Goal: Information Seeking & Learning: Learn about a topic

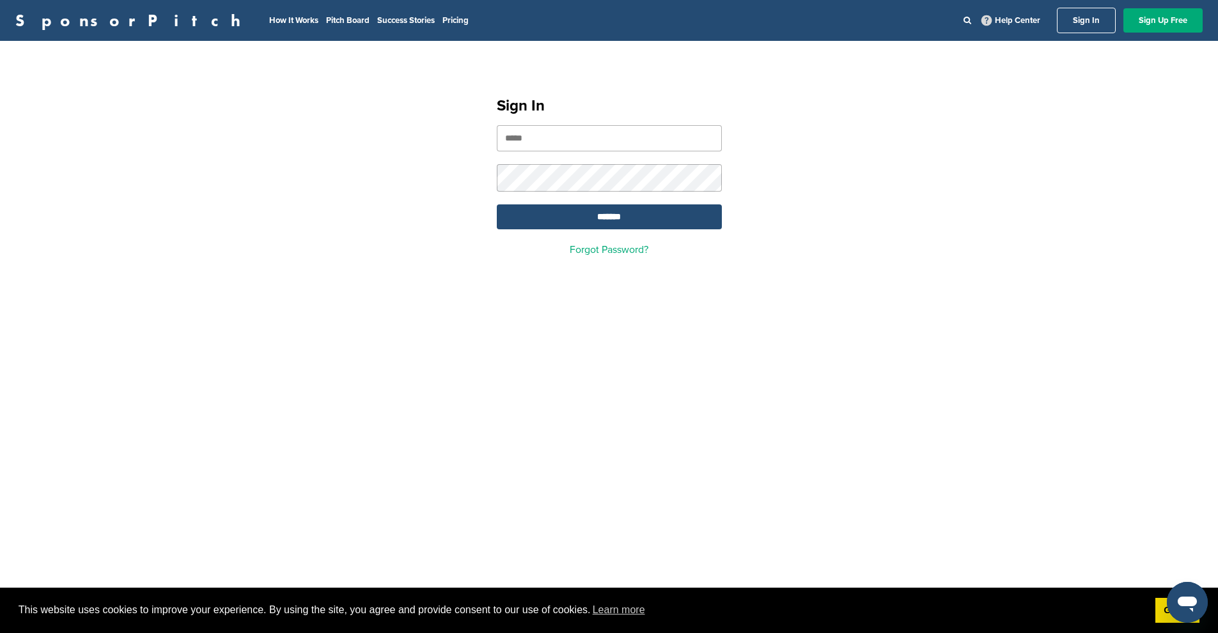
click at [540, 135] on input "email" at bounding box center [609, 138] width 225 height 26
type input "**********"
click at [573, 196] on form "**********" at bounding box center [609, 177] width 225 height 104
click at [583, 212] on input "*******" at bounding box center [609, 217] width 225 height 25
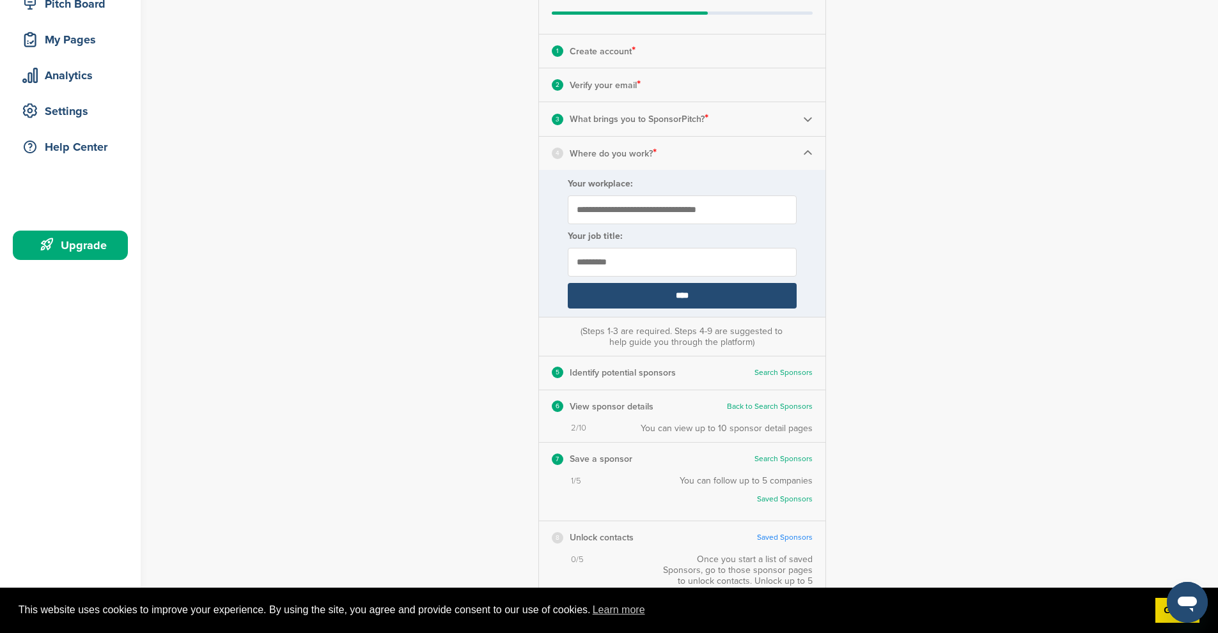
scroll to position [192, 0]
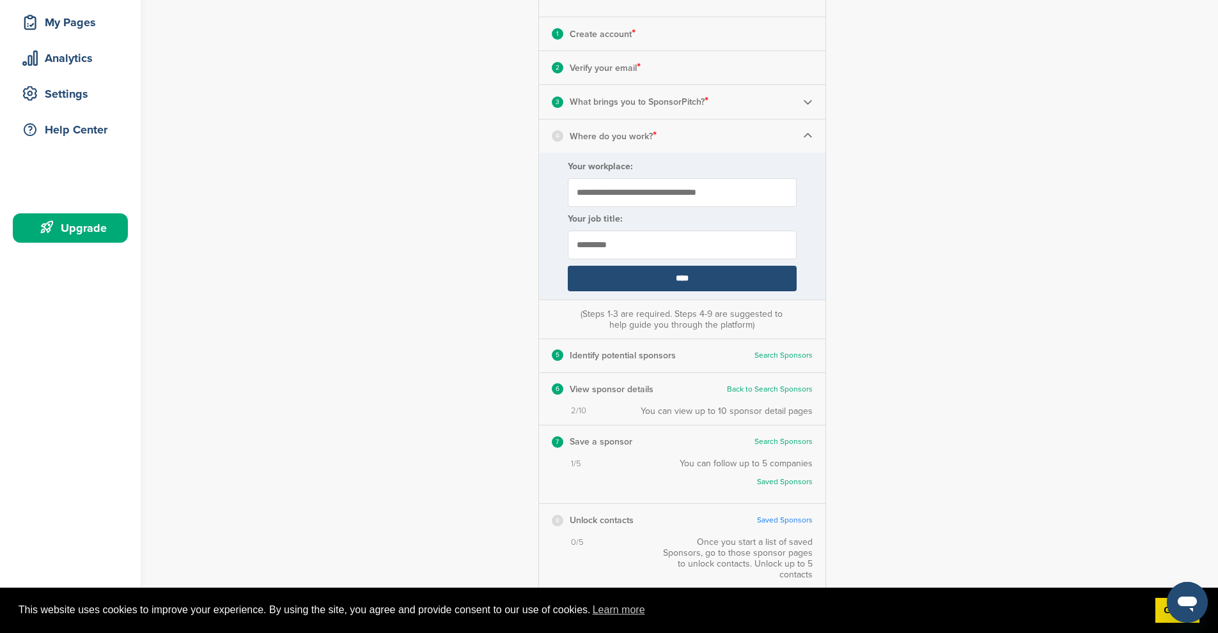
click at [670, 187] on input "Your workplace:" at bounding box center [682, 192] width 229 height 29
type input "**********"
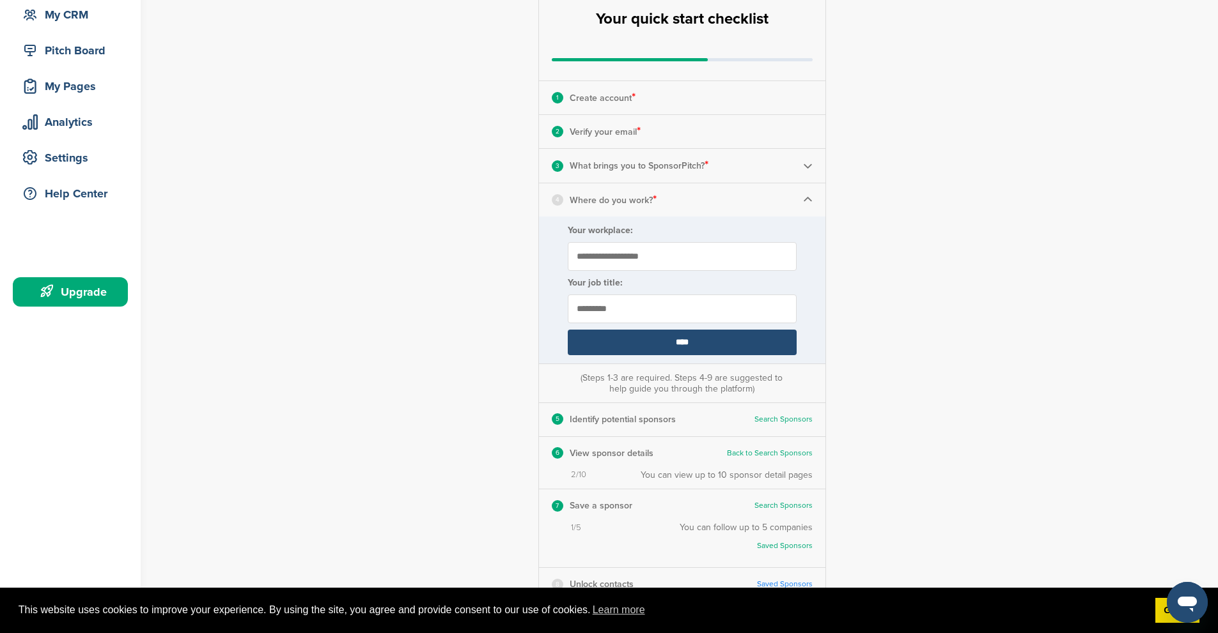
click at [627, 341] on input "****" at bounding box center [682, 343] width 229 height 26
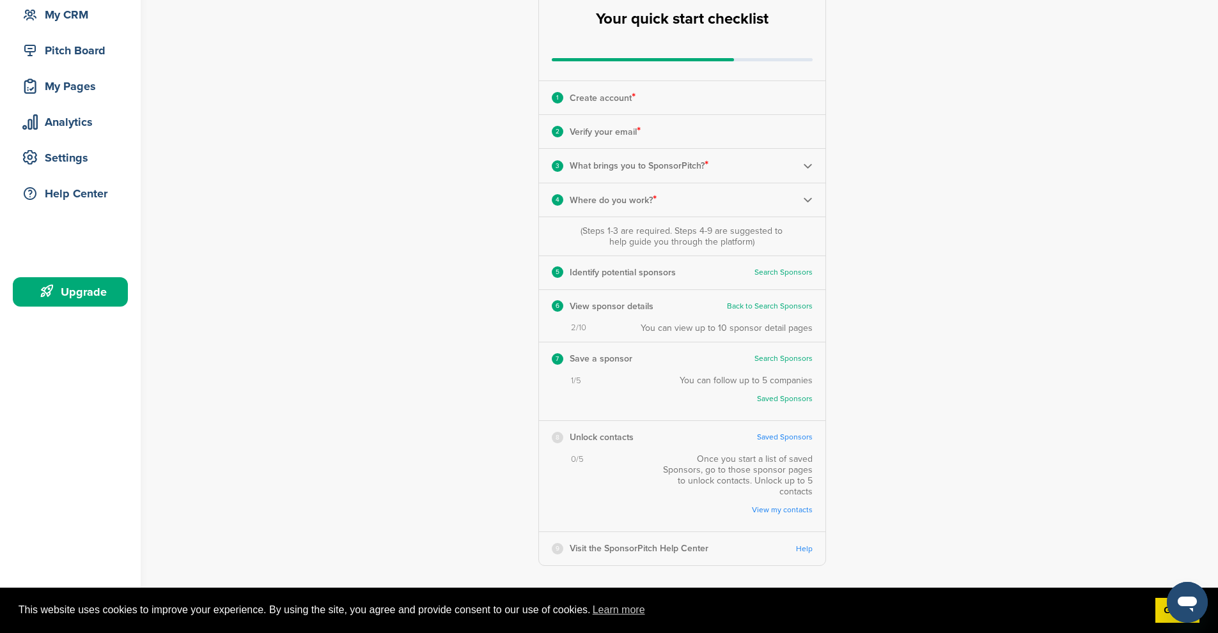
click at [790, 264] on div "5 Identify potential sponsors Search Sponsors Complete Steps 1-3 First" at bounding box center [682, 272] width 286 height 33
click at [778, 274] on link "Search Sponsors" at bounding box center [783, 273] width 58 height 10
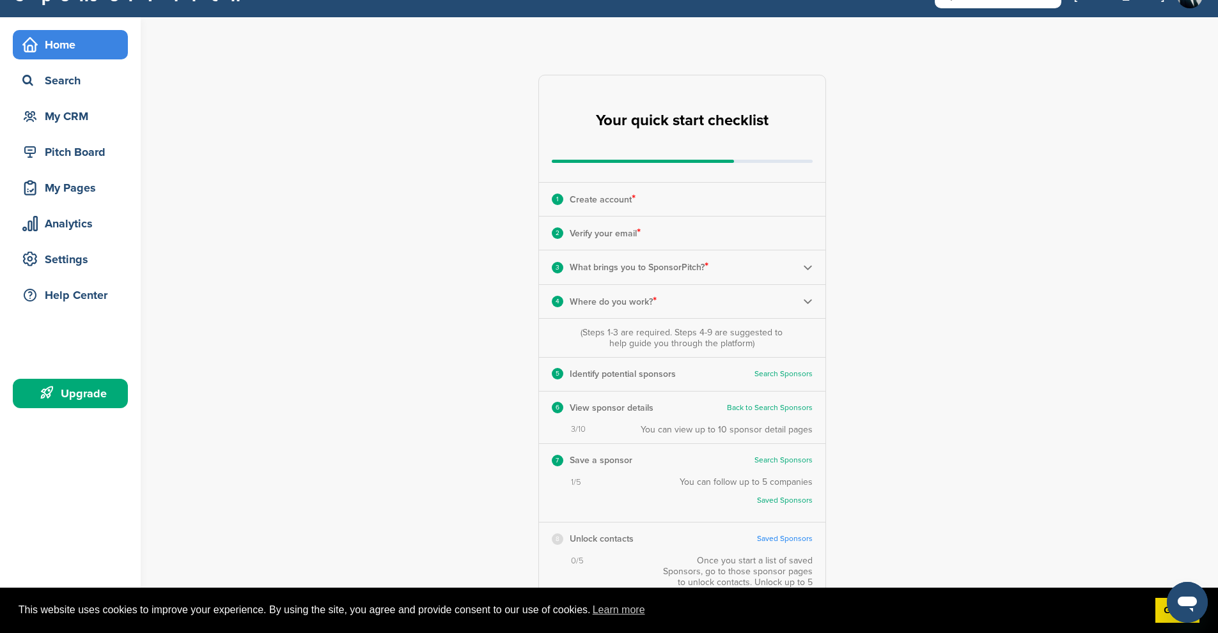
scroll to position [0, 0]
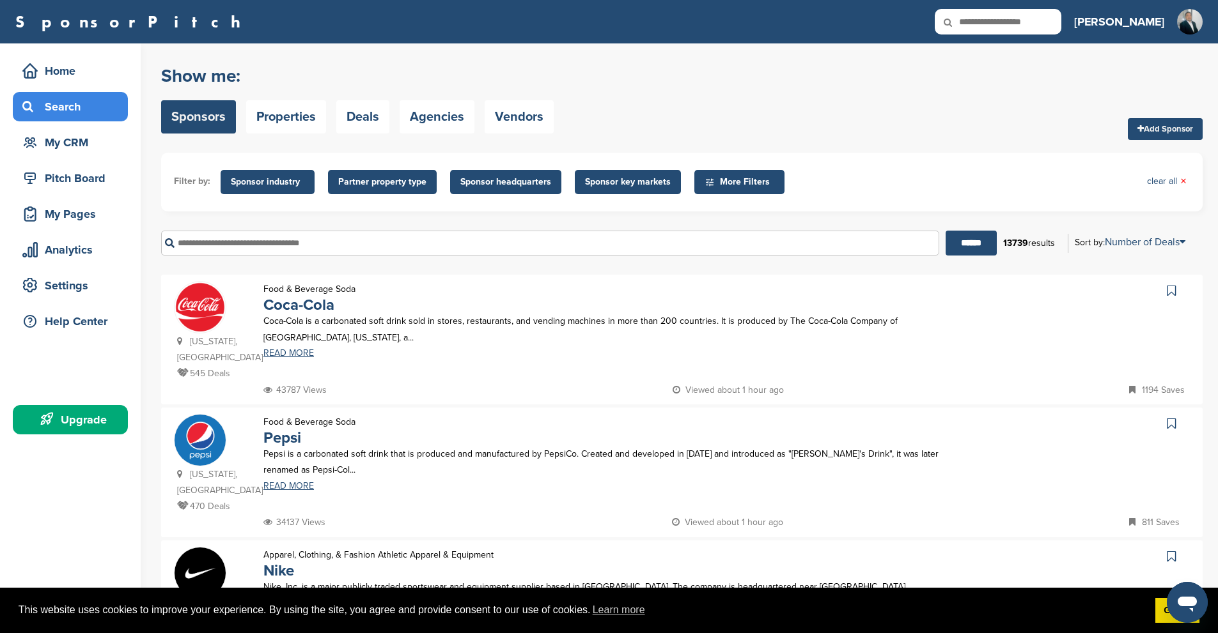
click at [736, 185] on span "More Filters" at bounding box center [740, 182] width 73 height 14
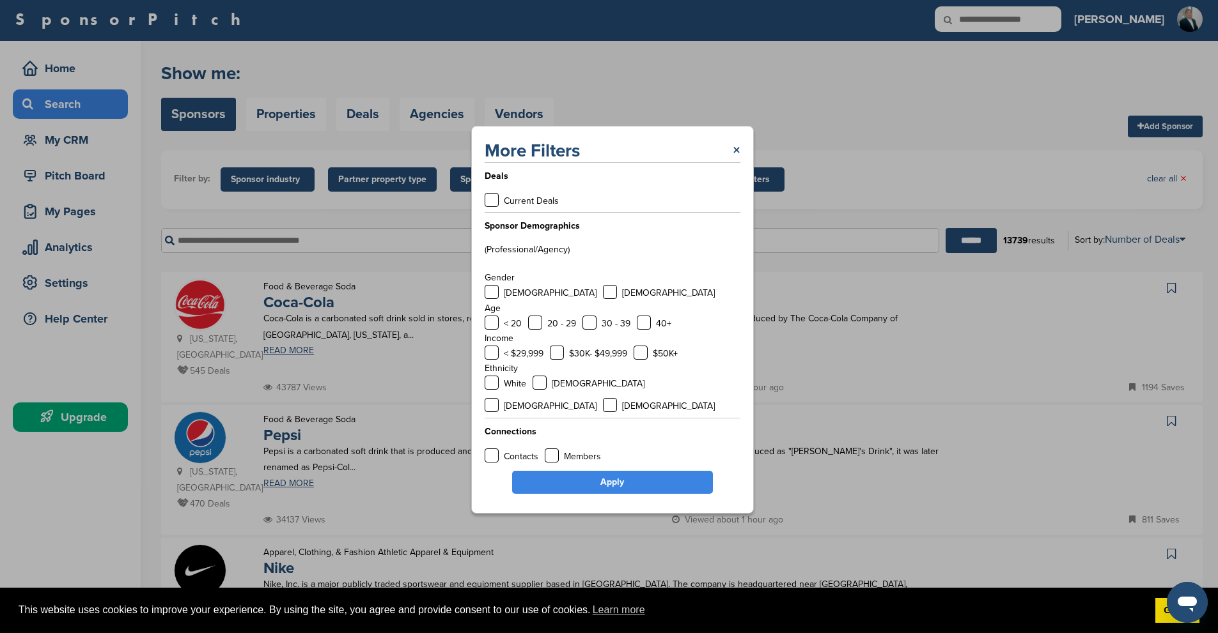
scroll to position [64, 0]
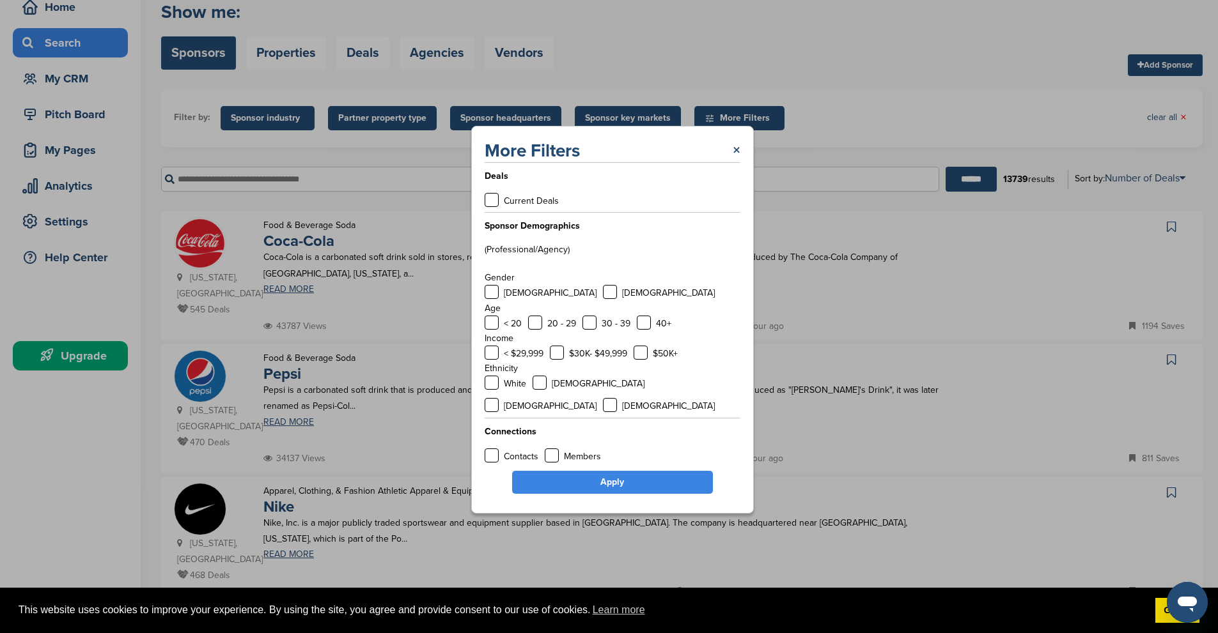
click at [499, 205] on div "Current Deals" at bounding box center [521, 201] width 74 height 16
click at [488, 207] on label at bounding box center [491, 200] width 14 height 14
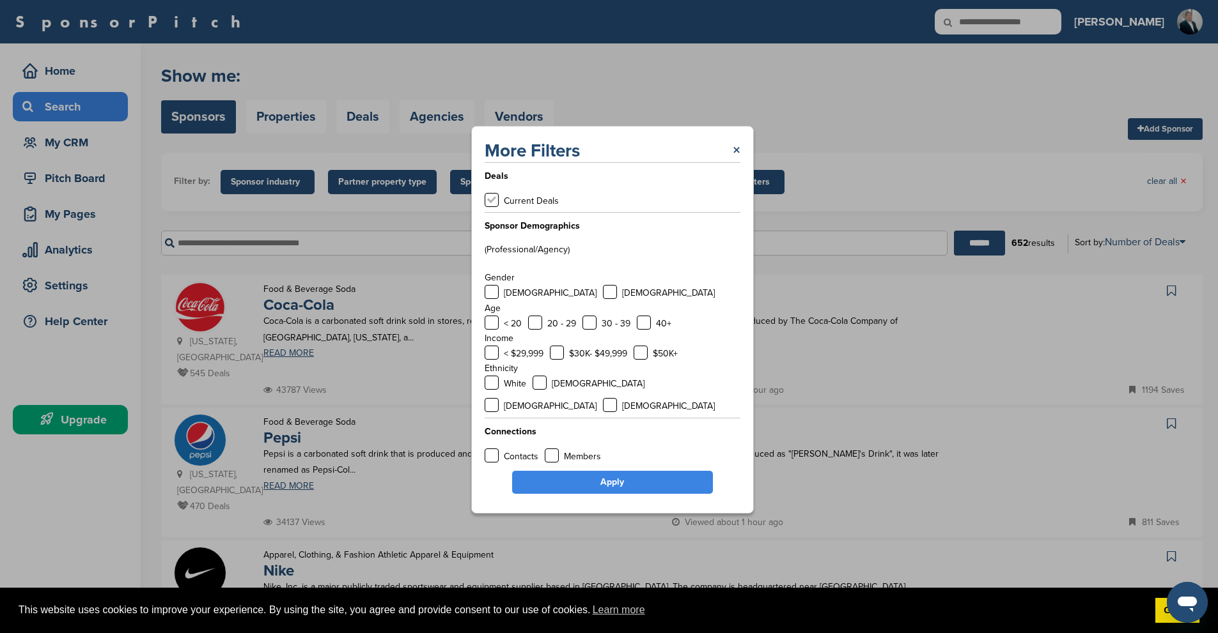
click at [497, 207] on label at bounding box center [491, 200] width 14 height 14
click at [491, 207] on label at bounding box center [491, 200] width 14 height 14
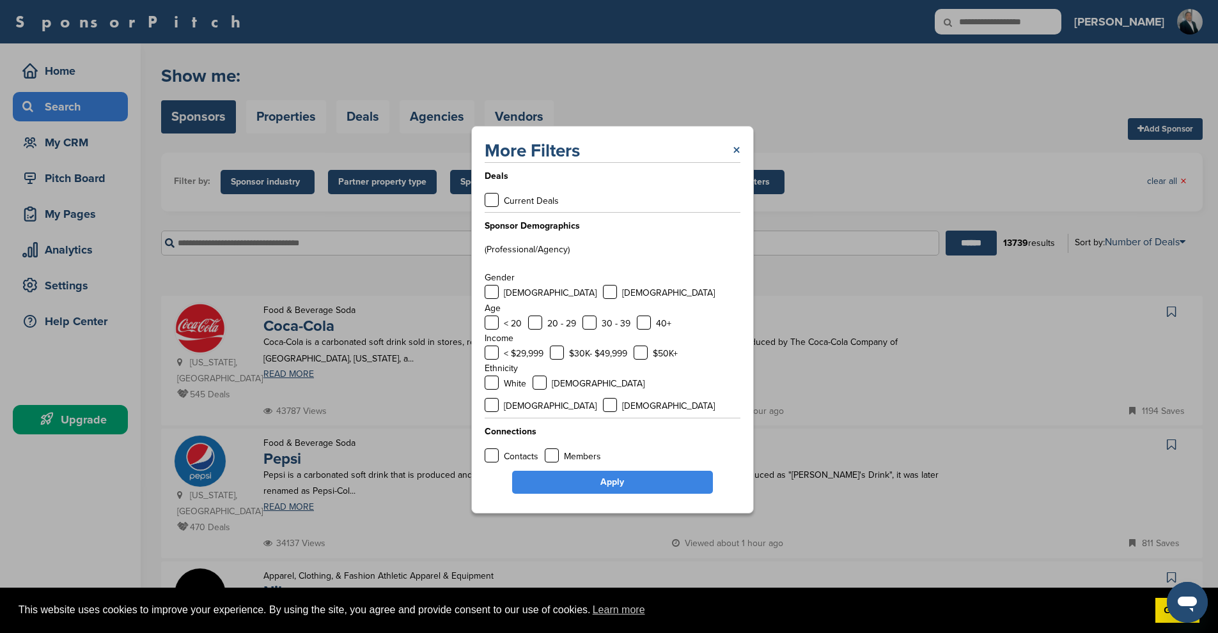
click at [738, 162] on link "×" at bounding box center [736, 150] width 8 height 23
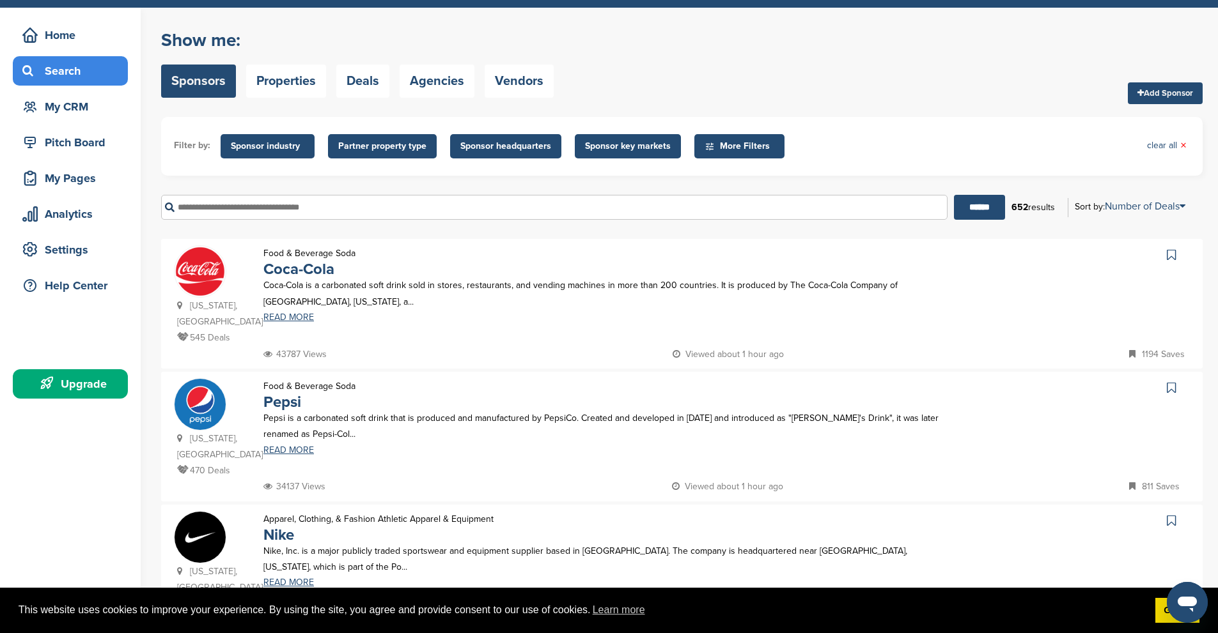
scroll to position [64, 0]
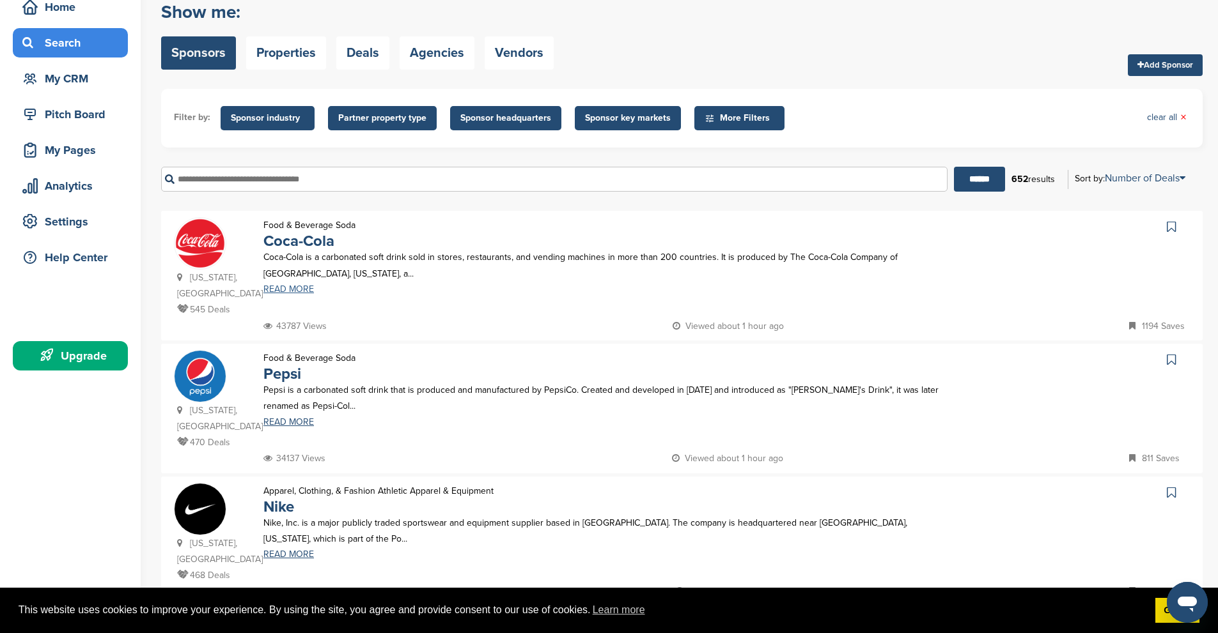
click at [286, 294] on link "READ MORE" at bounding box center [602, 289] width 679 height 9
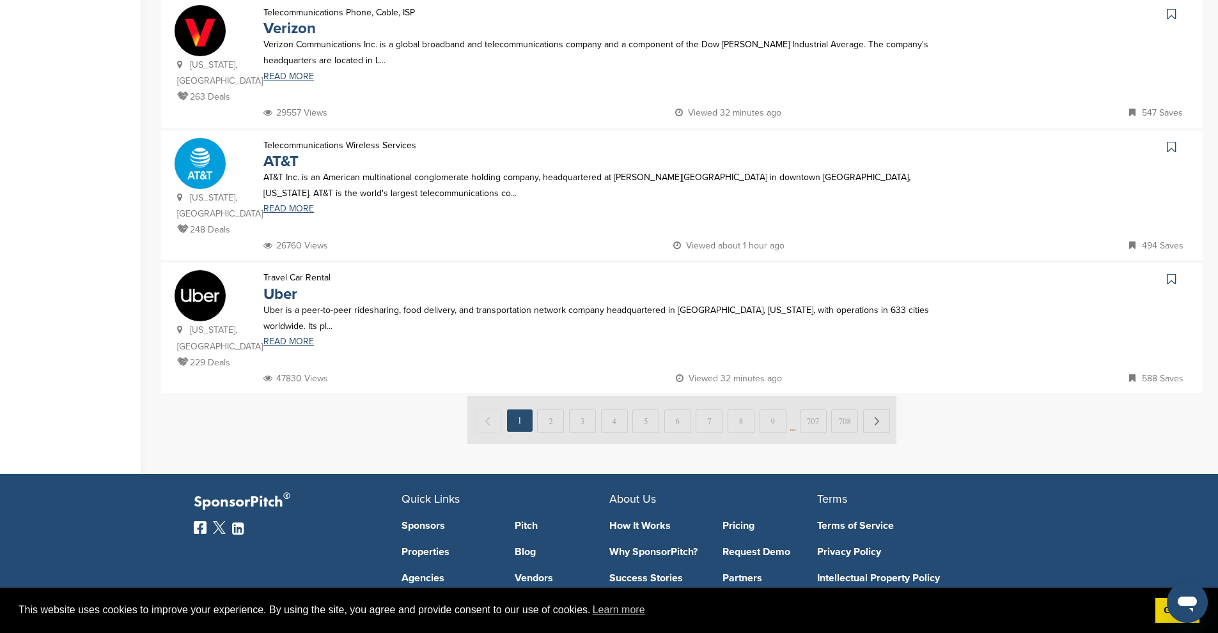
scroll to position [1214, 0]
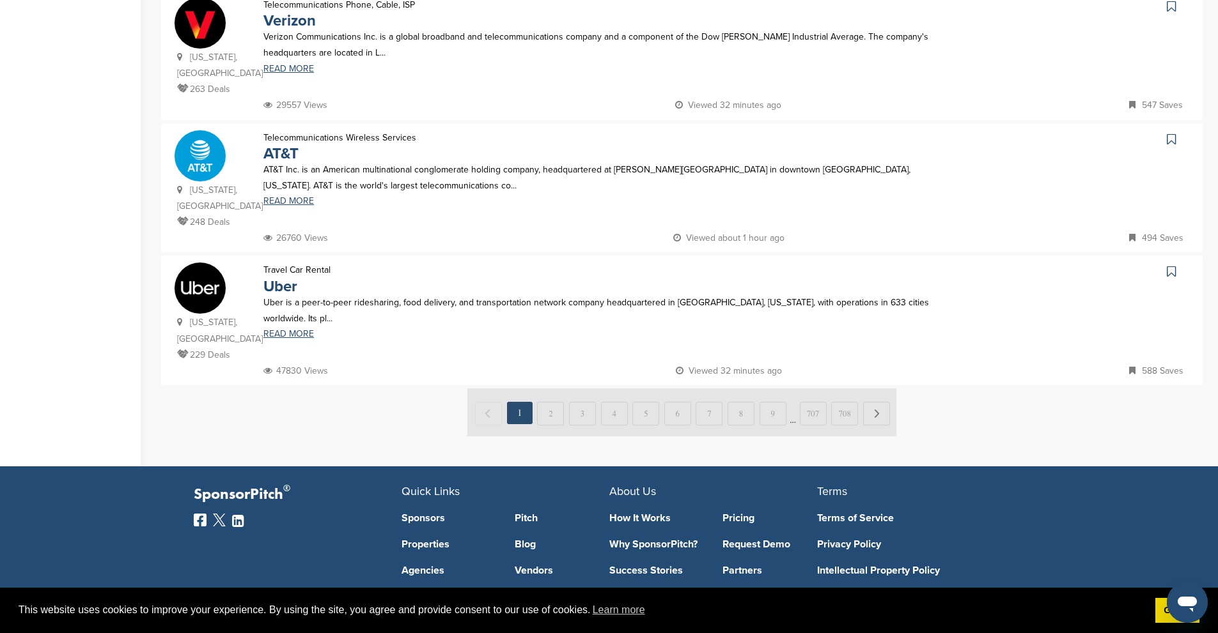
click at [545, 389] on img at bounding box center [681, 413] width 429 height 48
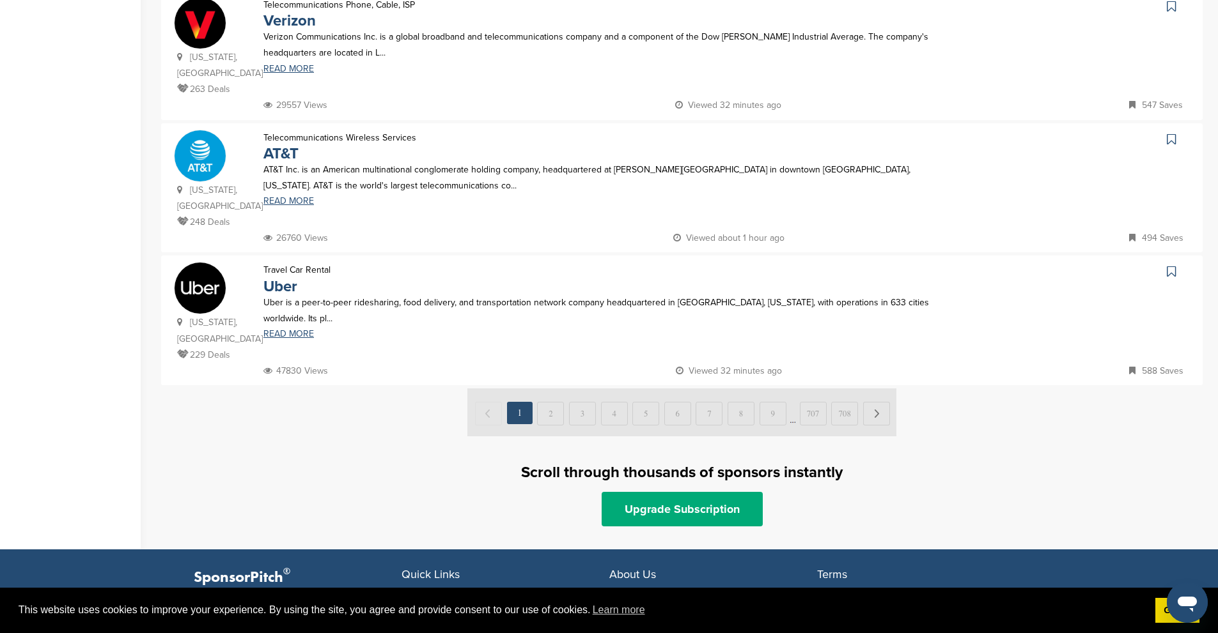
click at [553, 389] on img at bounding box center [681, 413] width 429 height 48
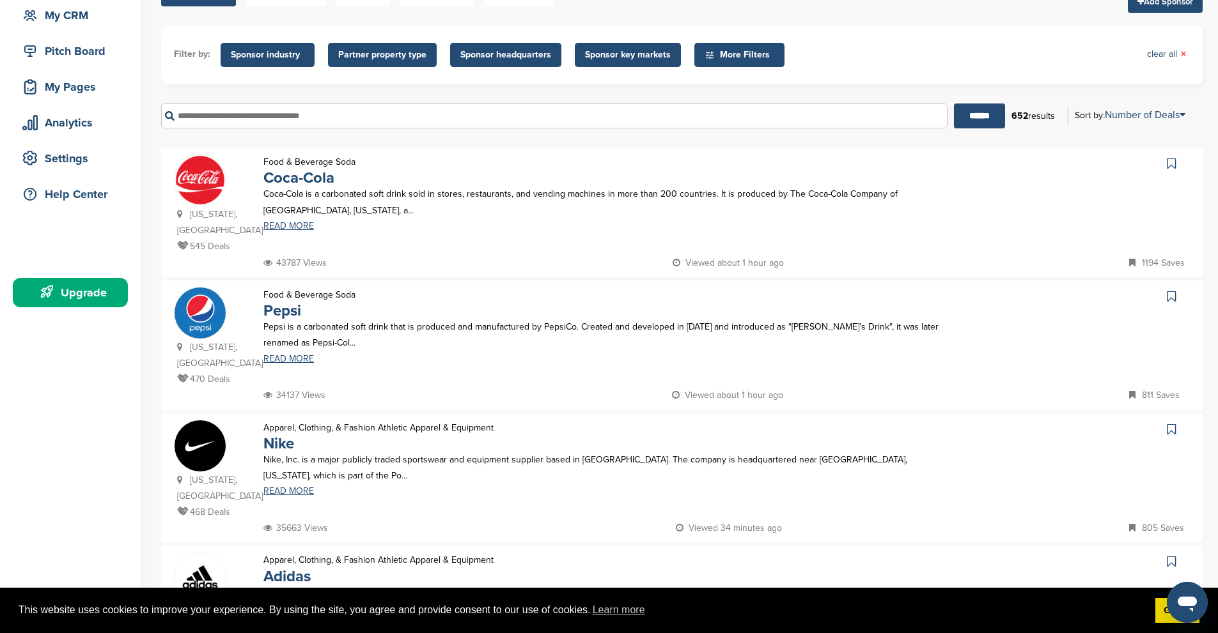
scroll to position [0, 0]
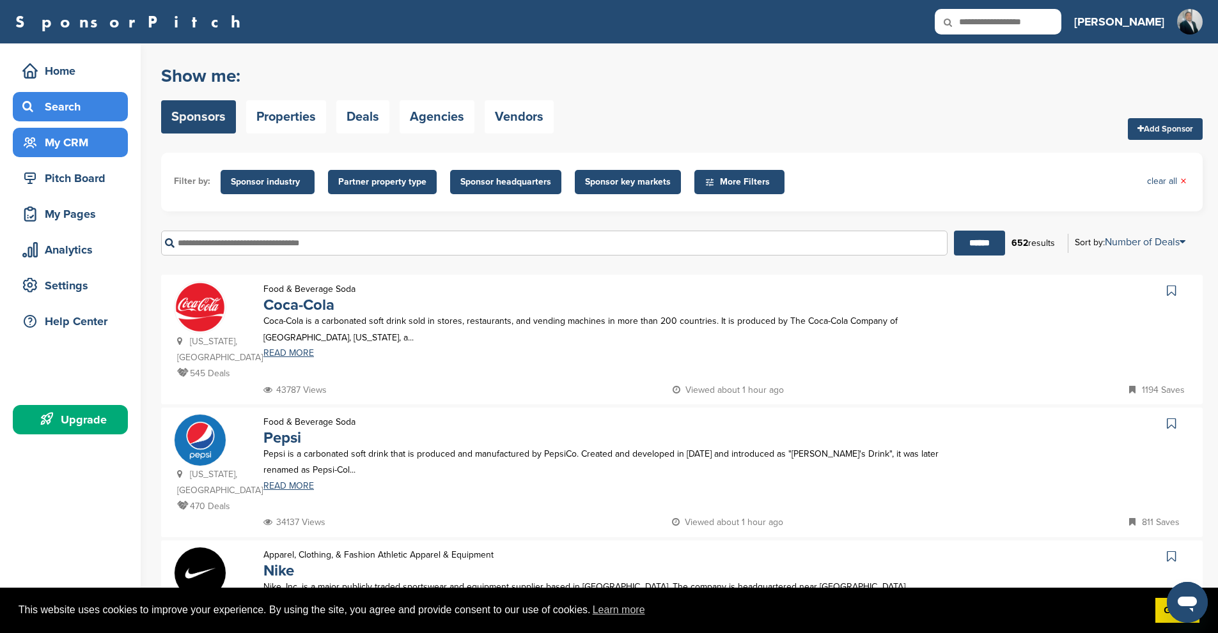
click at [52, 135] on div "My CRM" at bounding box center [73, 142] width 109 height 23
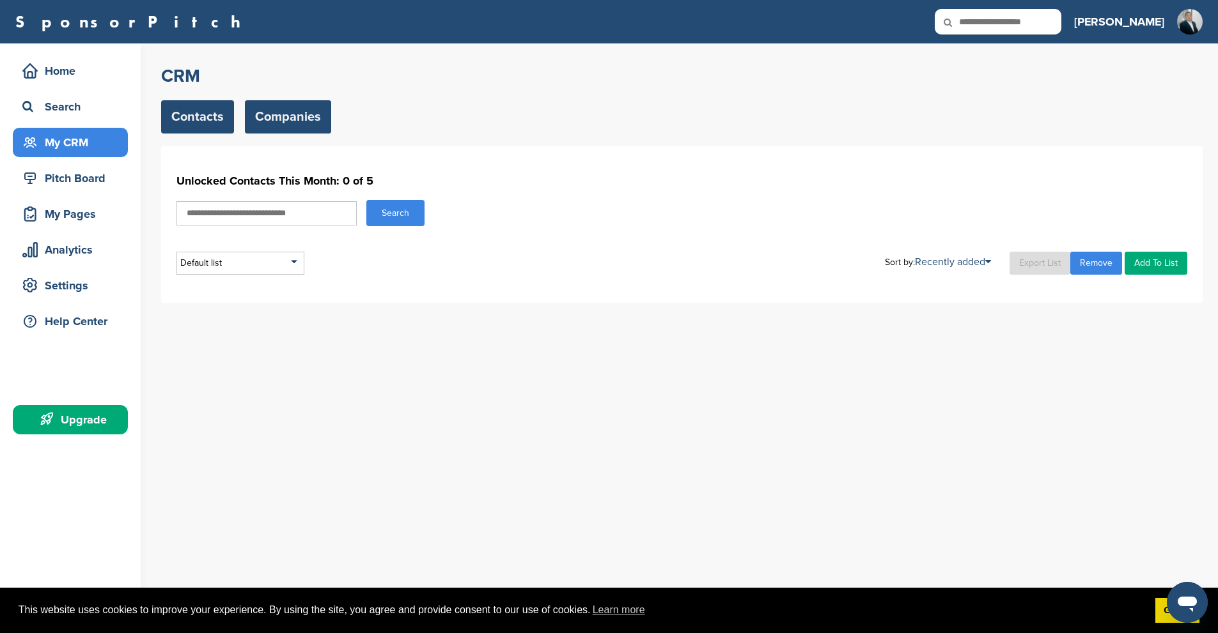
click at [258, 118] on link "Companies" at bounding box center [288, 116] width 86 height 33
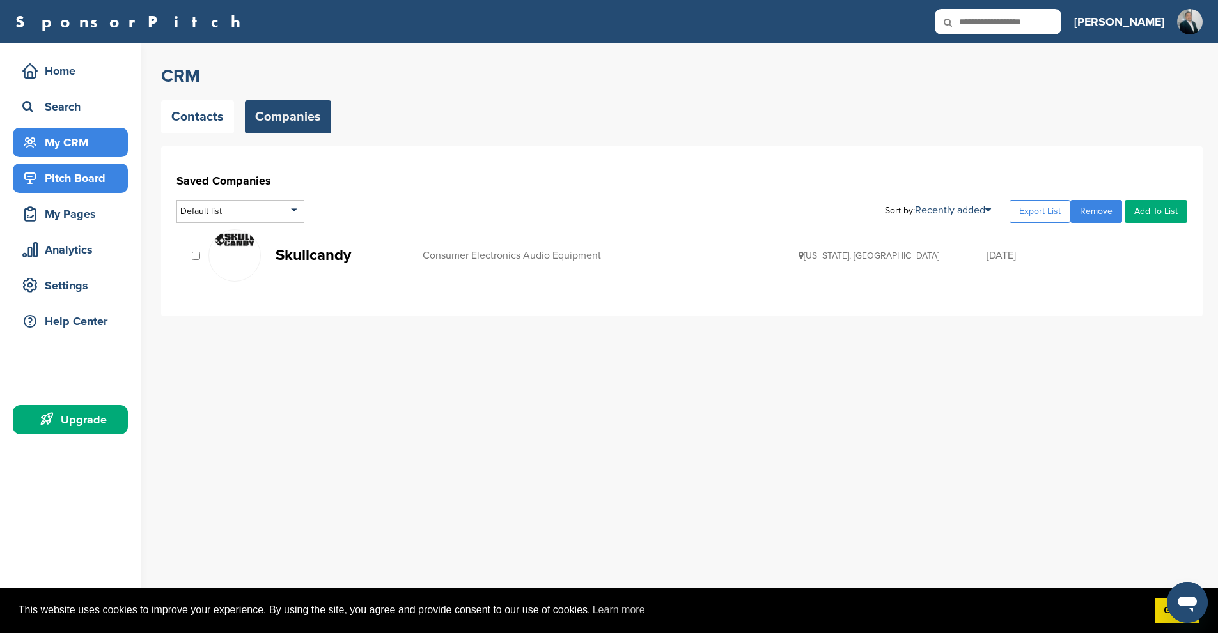
click at [63, 180] on div "Pitch Board" at bounding box center [73, 178] width 109 height 23
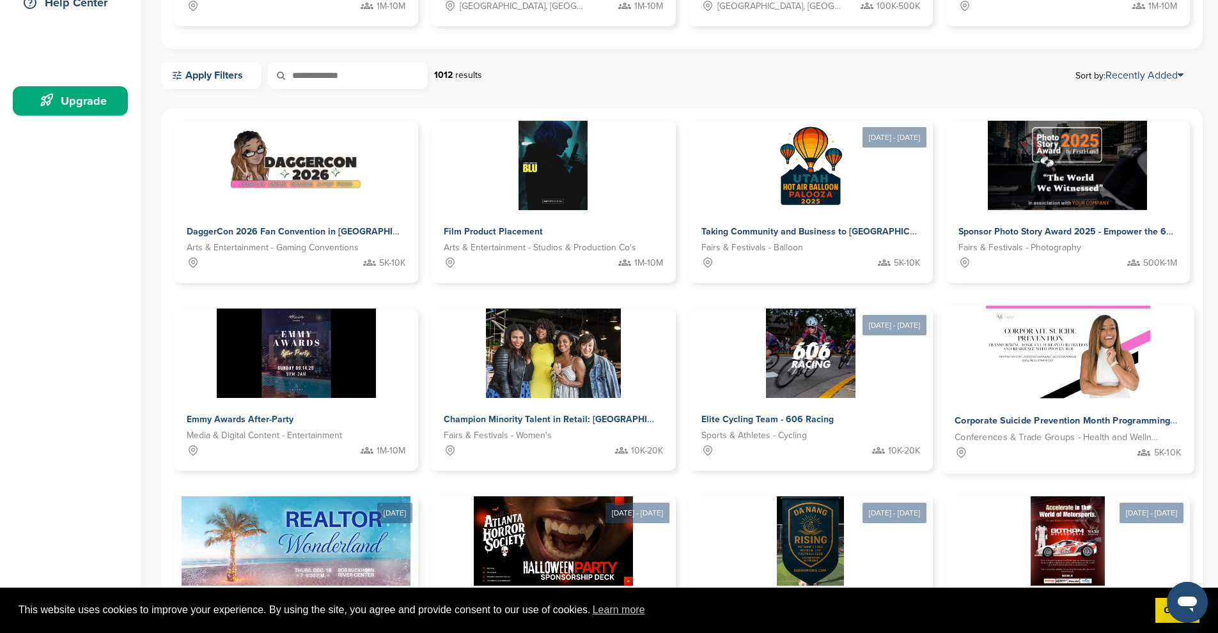
scroll to position [320, 0]
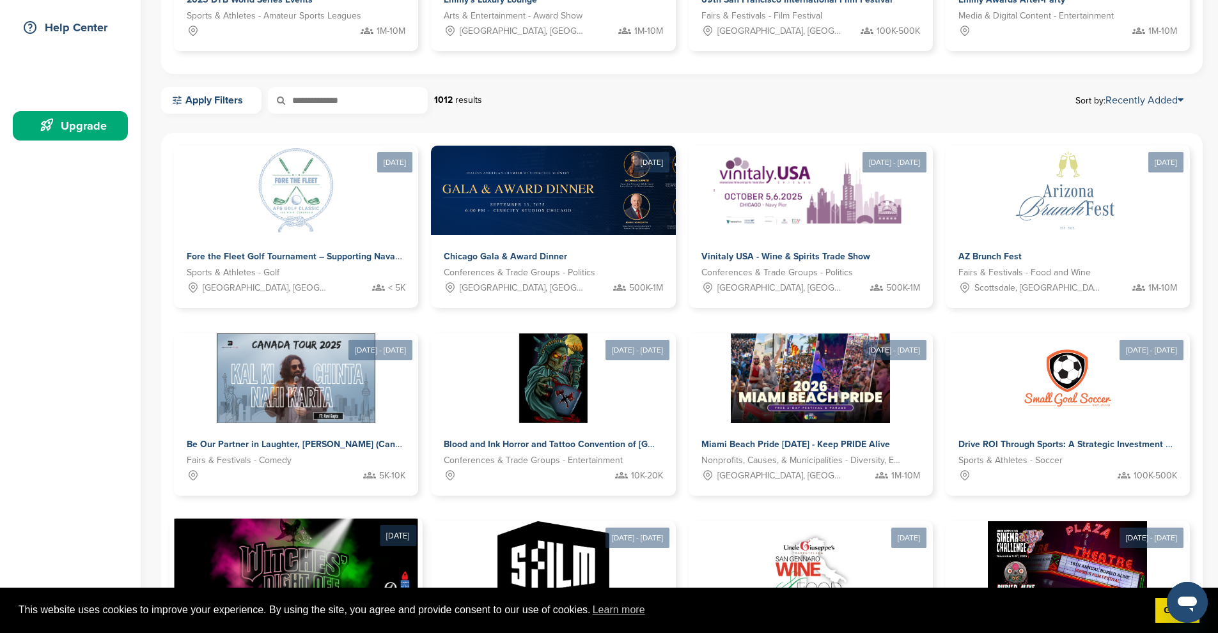
click at [418, 519] on img at bounding box center [296, 565] width 244 height 93
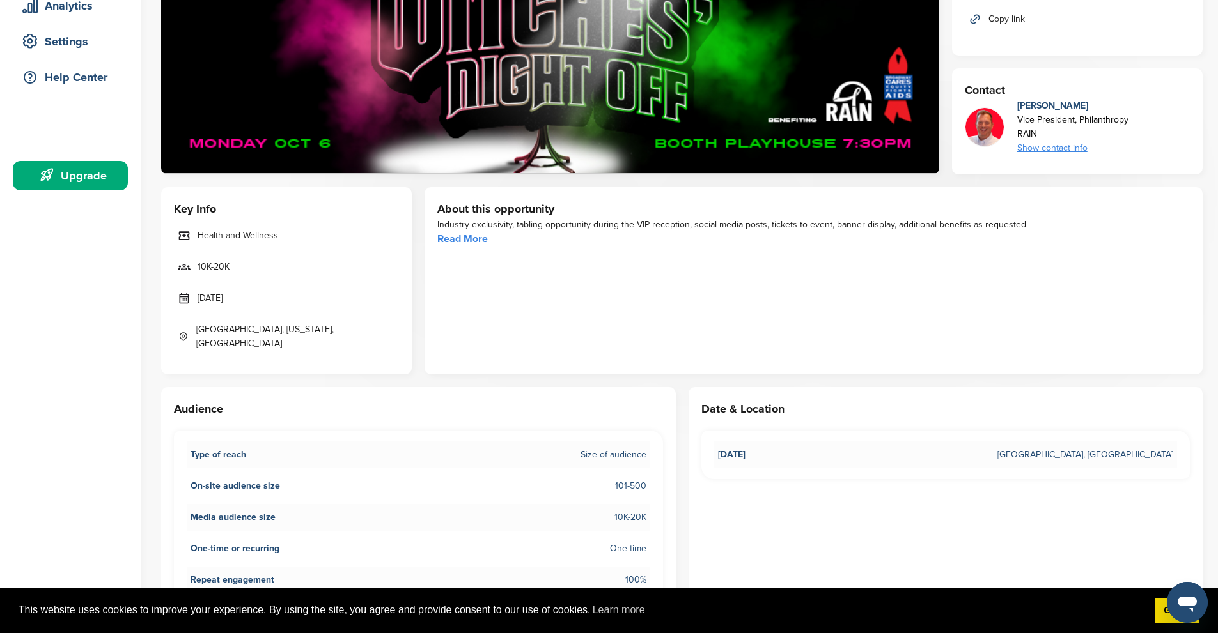
scroll to position [256, 0]
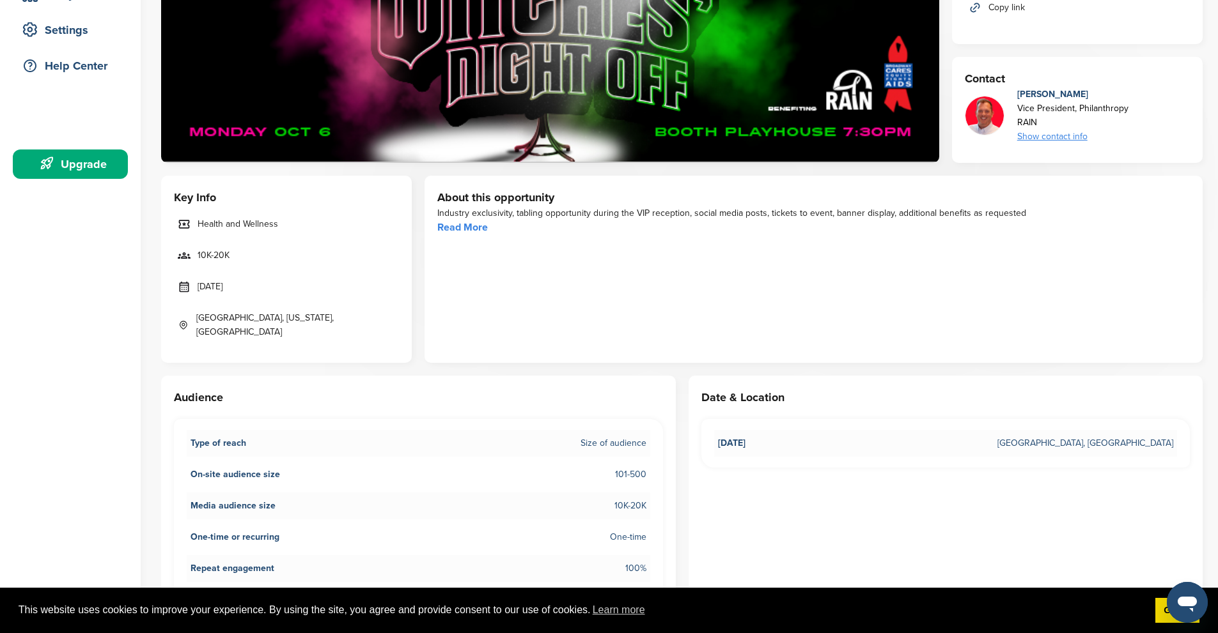
click at [470, 227] on link "Read More" at bounding box center [462, 227] width 50 height 13
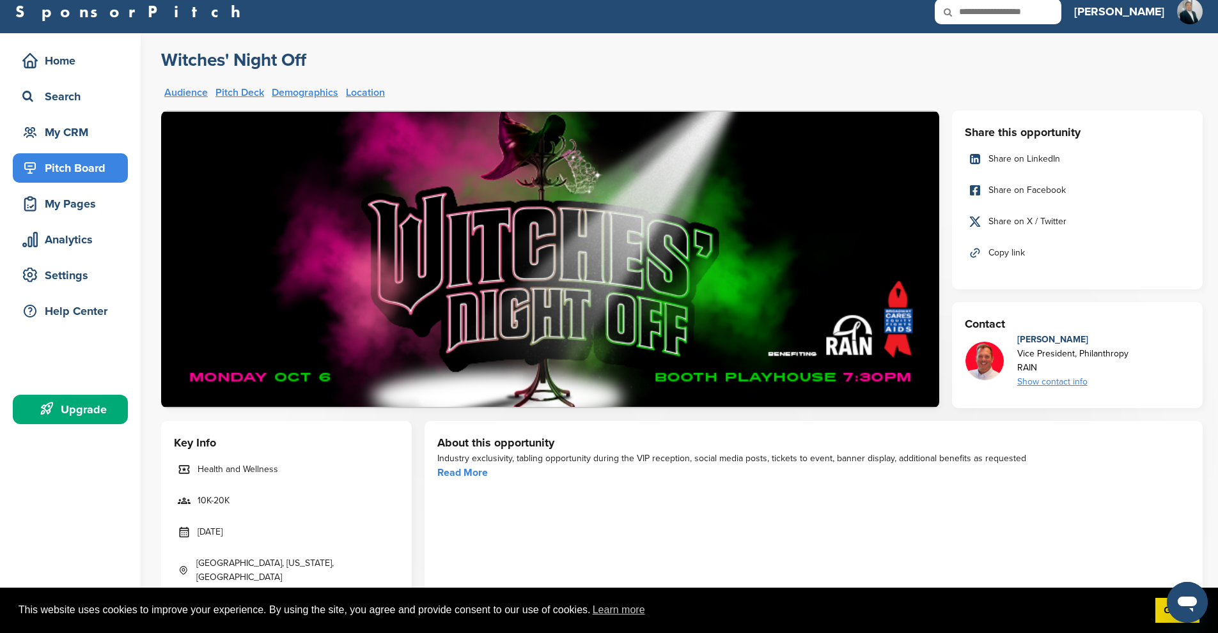
scroll to position [0, 0]
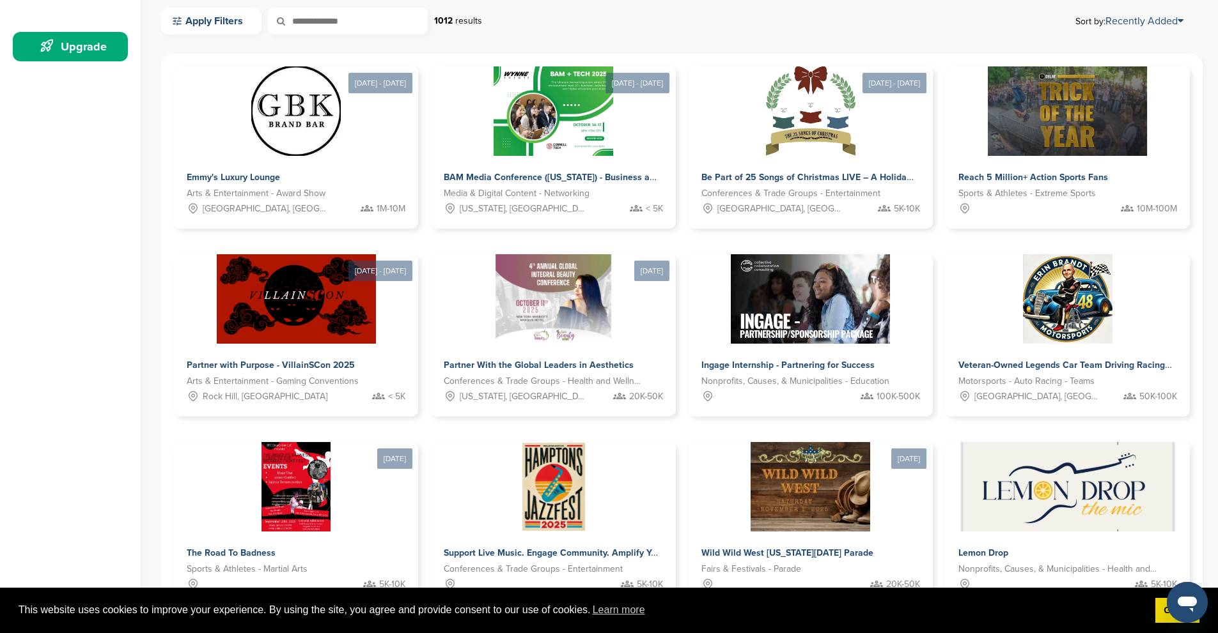
scroll to position [422, 0]
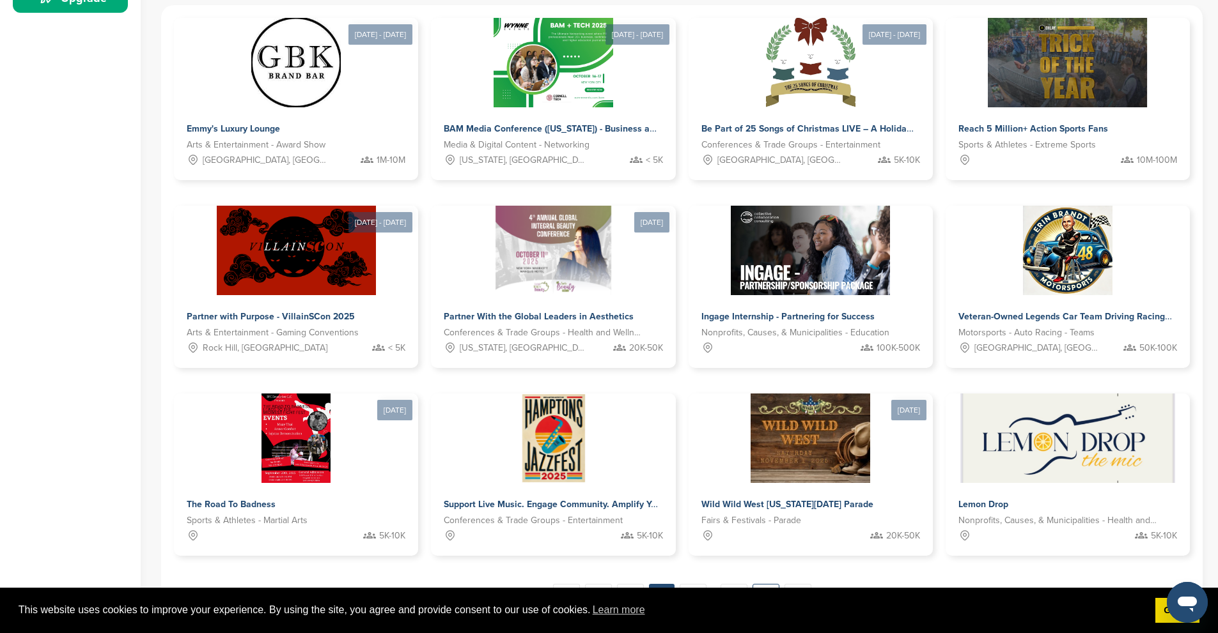
click at [755, 584] on link "85" at bounding box center [765, 596] width 27 height 24
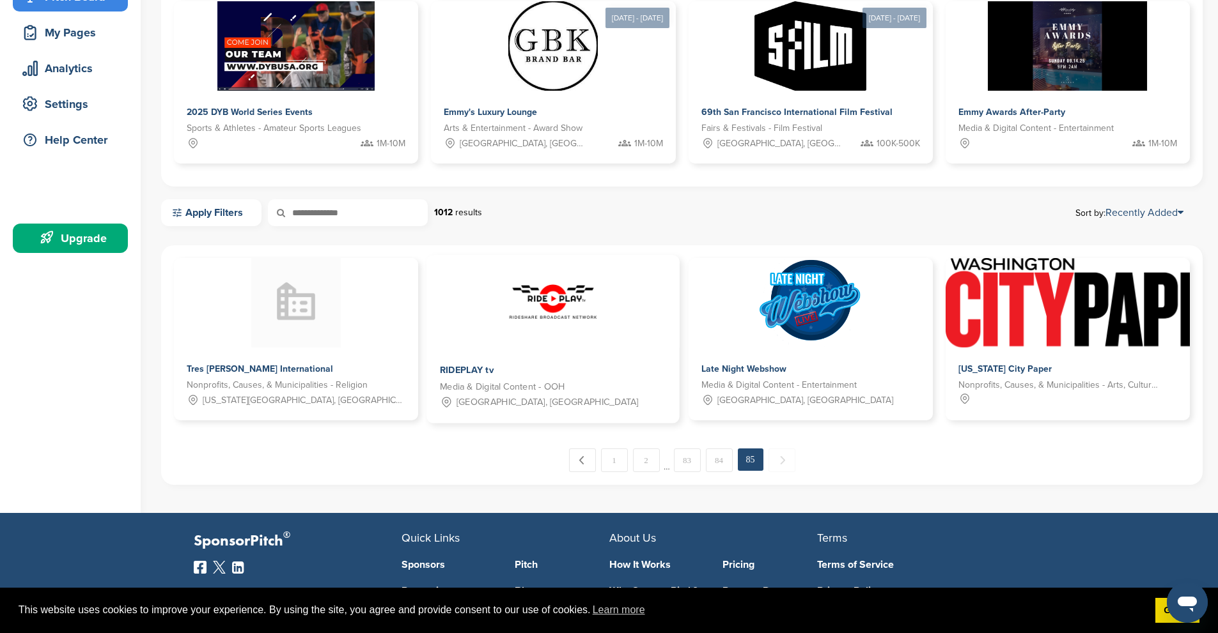
scroll to position [166, 0]
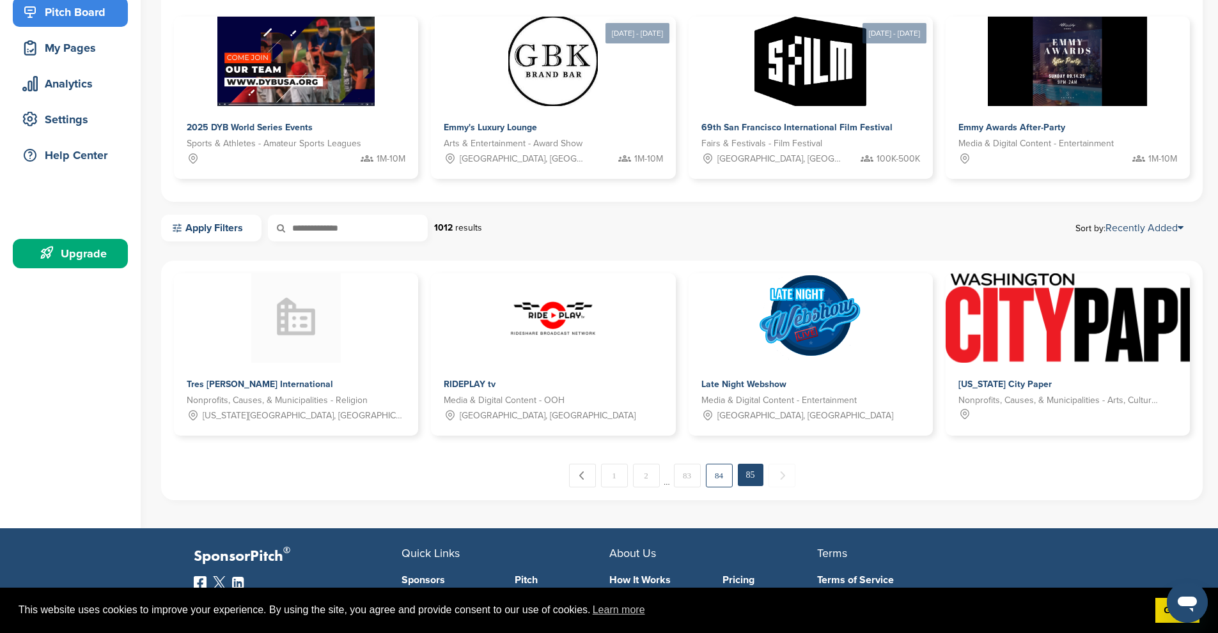
click at [718, 479] on link "84" at bounding box center [719, 476] width 27 height 24
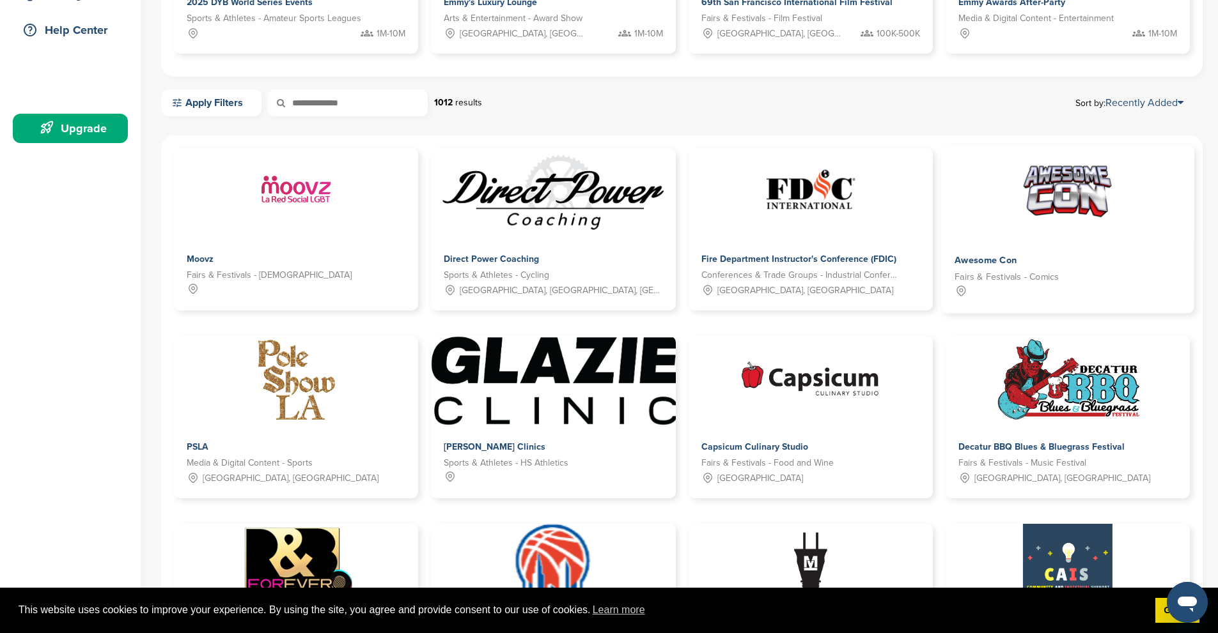
scroll to position [294, 0]
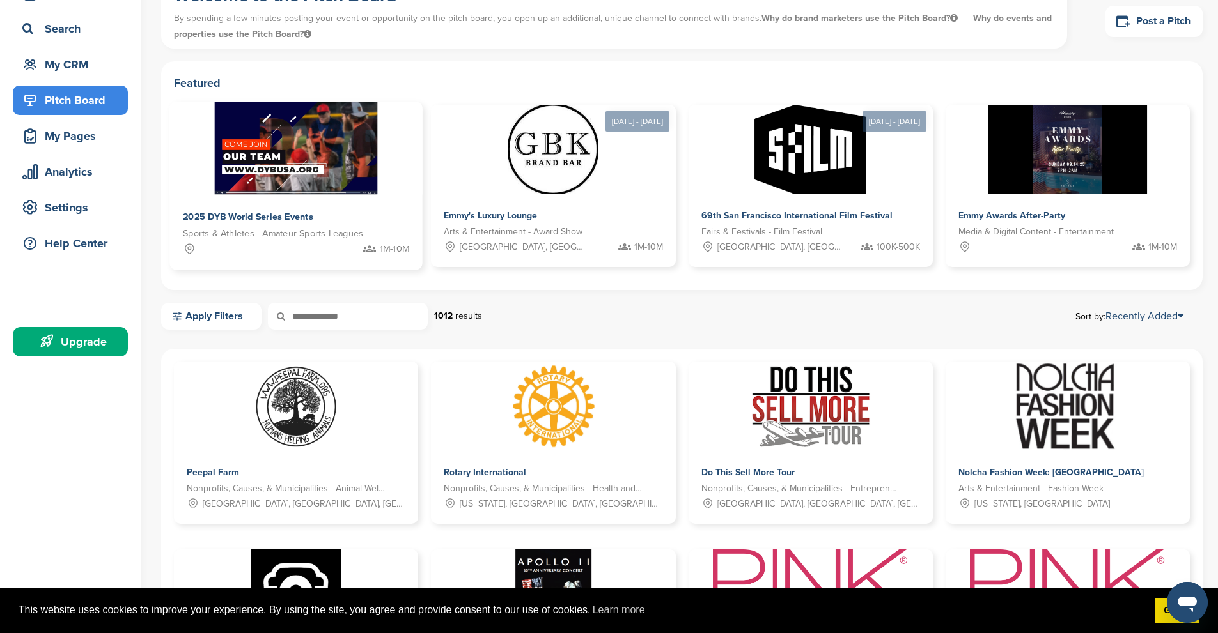
scroll to position [0, 0]
